Goal: Find specific page/section: Find specific page/section

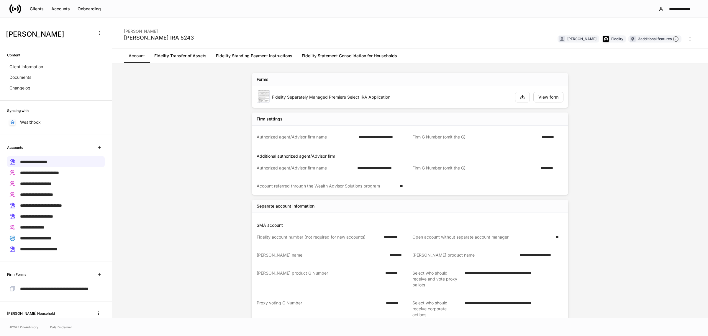
click at [18, 10] on icon at bounding box center [18, 8] width 2 height 5
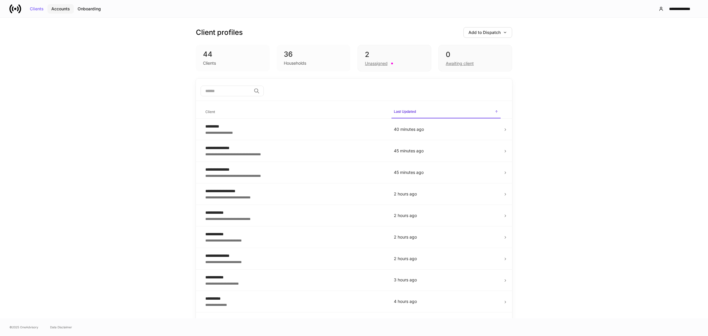
click at [64, 9] on div "Accounts" at bounding box center [60, 9] width 19 height 4
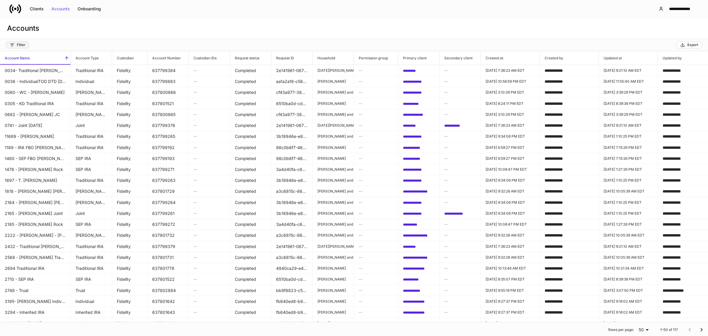
click at [24, 45] on div "Filter" at bounding box center [18, 44] width 16 height 5
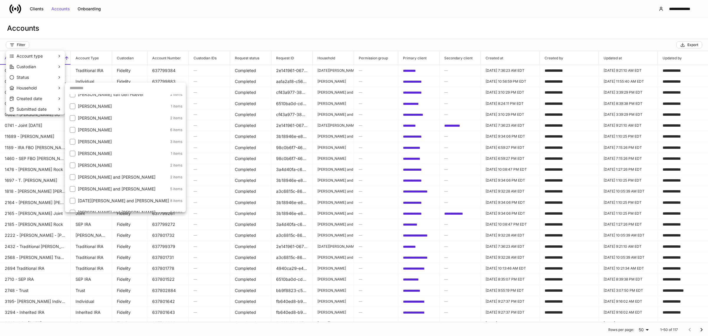
scroll to position [97, 0]
click at [96, 106] on p "[PERSON_NAME]" at bounding box center [123, 108] width 91 height 6
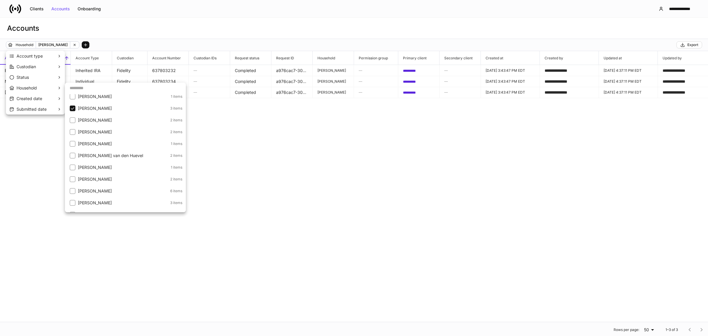
click at [268, 169] on div at bounding box center [354, 168] width 708 height 336
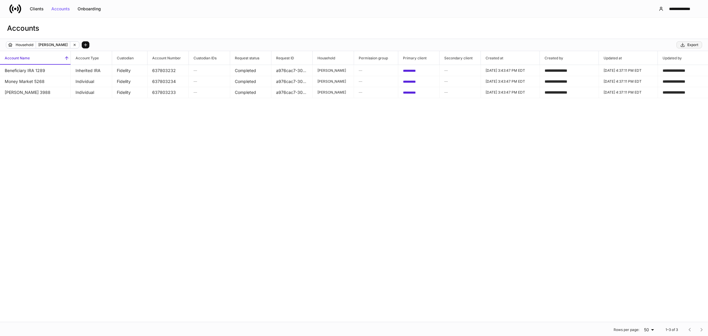
click at [687, 46] on div "Export" at bounding box center [689, 44] width 18 height 5
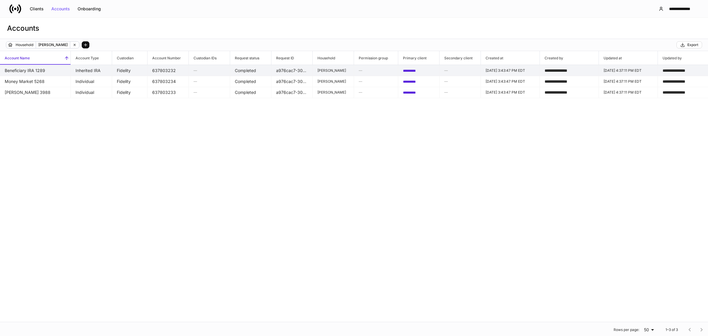
click at [422, 70] on td "*********" at bounding box center [418, 70] width 41 height 11
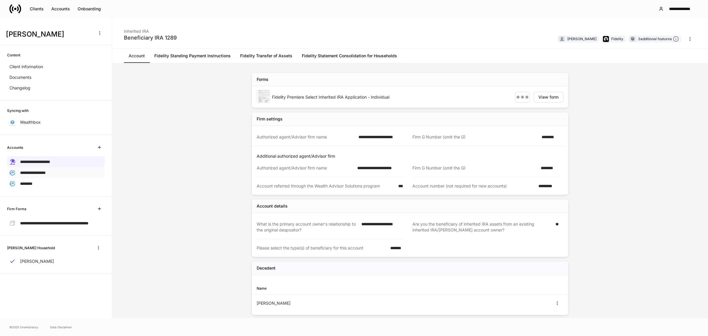
click at [59, 175] on div "**********" at bounding box center [56, 172] width 98 height 11
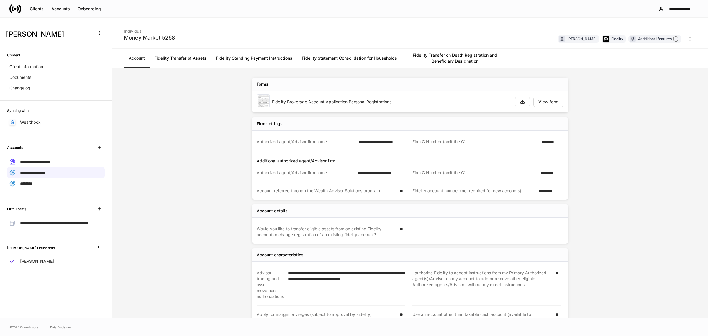
click at [276, 65] on link "Fidelity Standing Payment Instructions" at bounding box center [254, 58] width 86 height 19
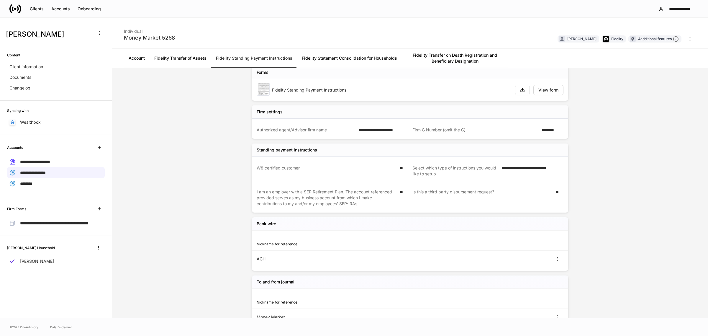
scroll to position [32, 0]
